Goal: Navigation & Orientation: Find specific page/section

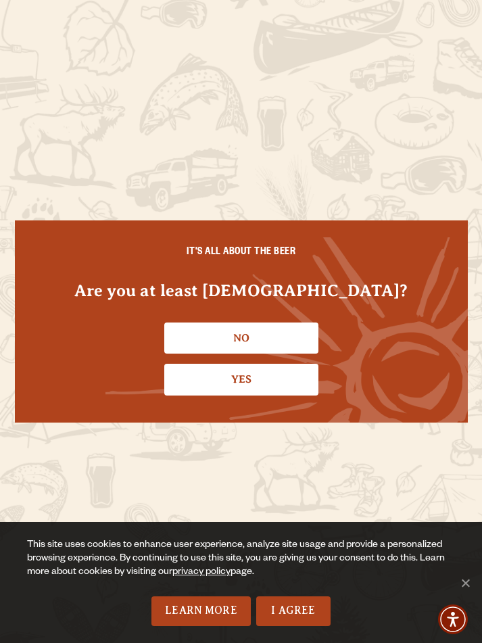
click at [191, 379] on link "Yes" at bounding box center [241, 379] width 154 height 31
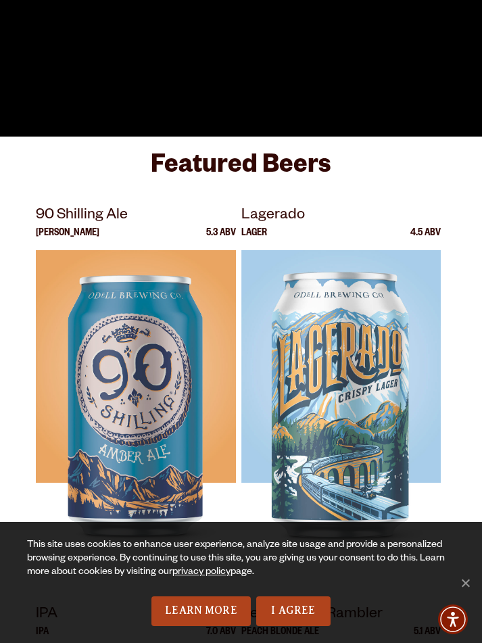
scroll to position [137, 0]
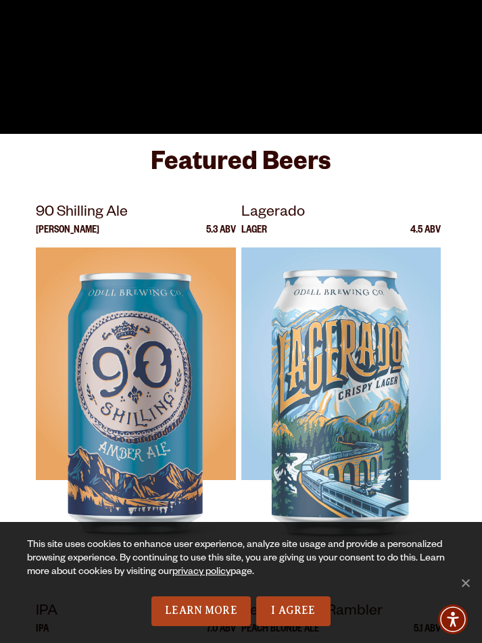
click at [311, 626] on link "I Agree" at bounding box center [293, 611] width 74 height 30
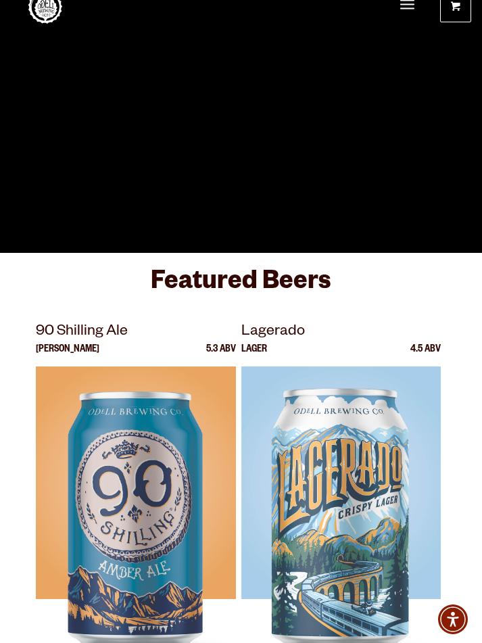
scroll to position [0, 0]
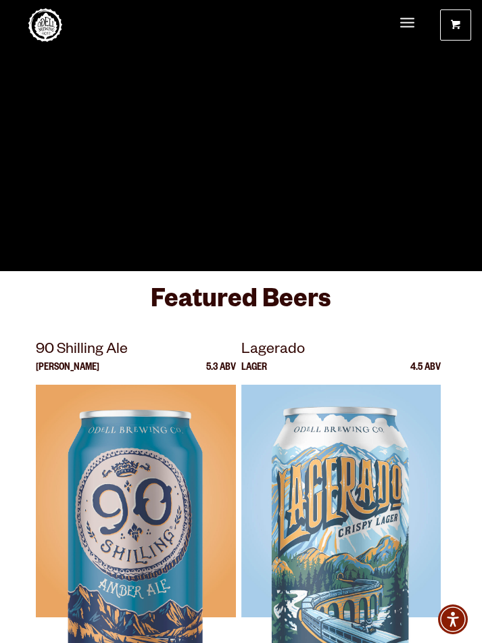
click at [411, 28] on span "Menu" at bounding box center [407, 23] width 14 height 28
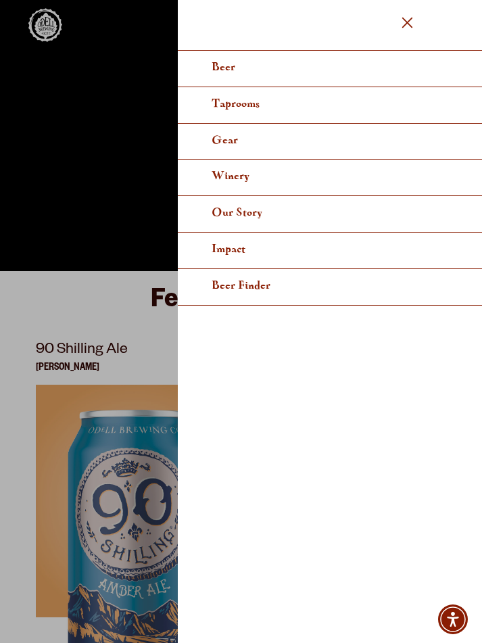
click at [419, 105] on link "Taprooms" at bounding box center [330, 105] width 304 height 36
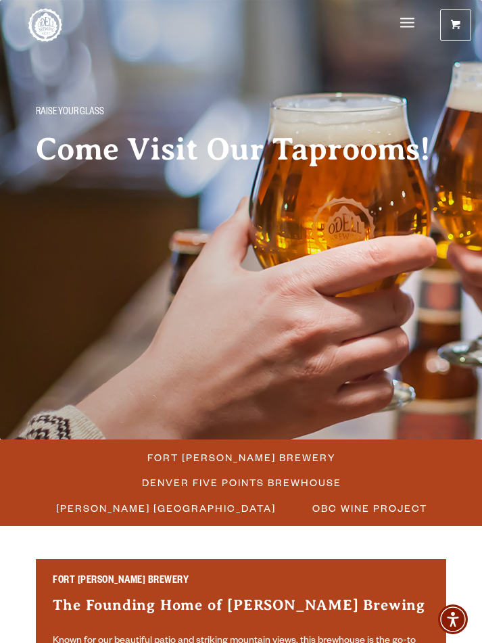
click at [298, 455] on span "Fort [PERSON_NAME] Brewery" at bounding box center [241, 457] width 189 height 20
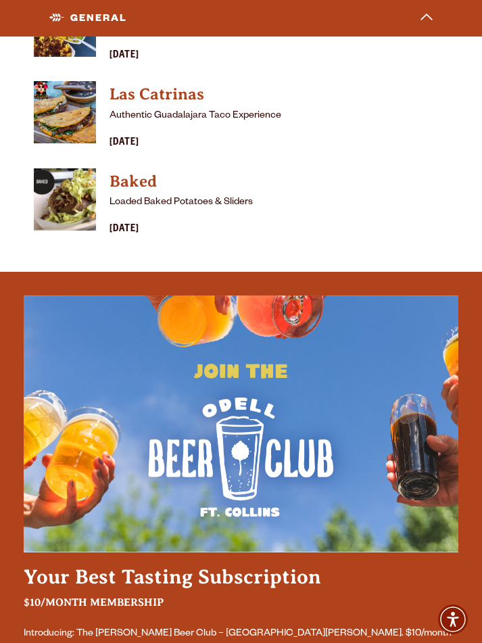
scroll to position [4598, 0]
